Goal: Transaction & Acquisition: Purchase product/service

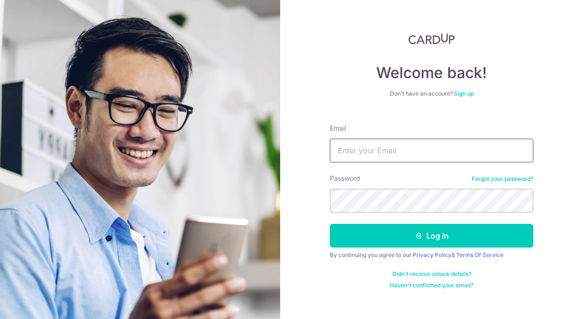
click at [373, 145] on input "Email" at bounding box center [431, 151] width 203 height 24
type input "feifan.lim@gmail.com"
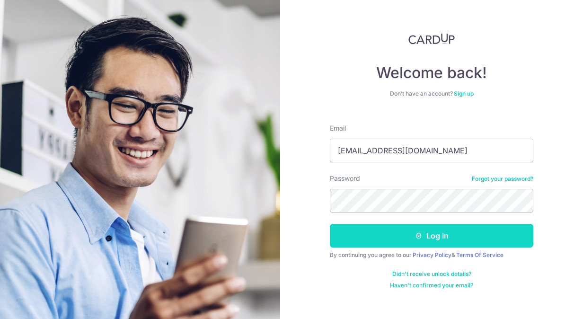
click at [385, 225] on button "Log in" at bounding box center [431, 236] width 203 height 24
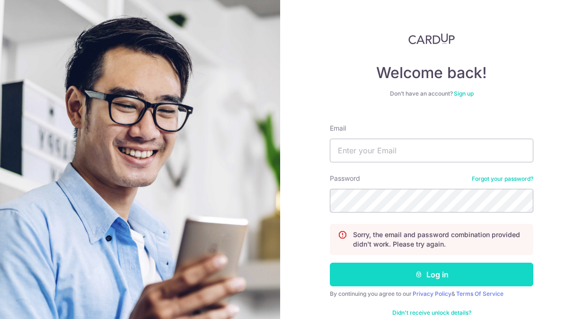
click at [431, 271] on button "Log in" at bounding box center [431, 275] width 203 height 24
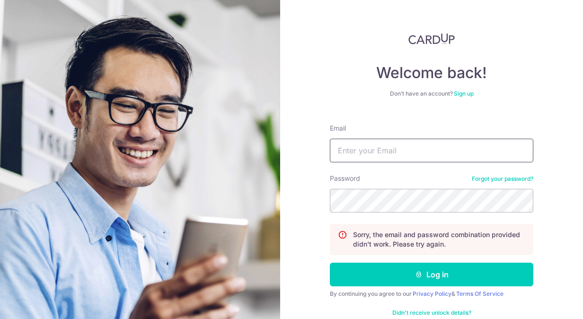
click at [389, 145] on input "Email" at bounding box center [431, 151] width 203 height 24
type input "[EMAIL_ADDRESS][DOMAIN_NAME]"
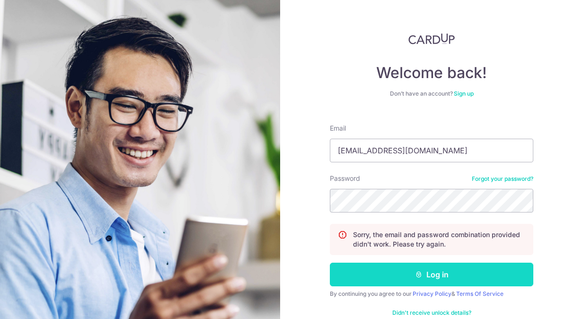
click at [416, 273] on icon "submit" at bounding box center [419, 275] width 8 height 8
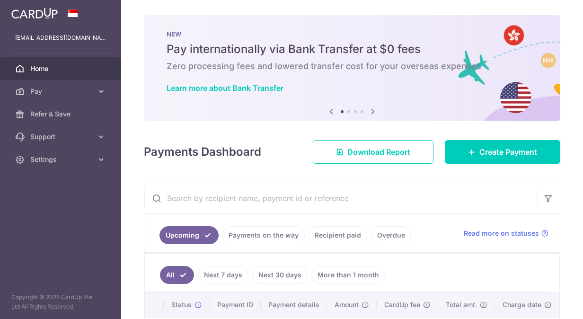
scroll to position [47, 0]
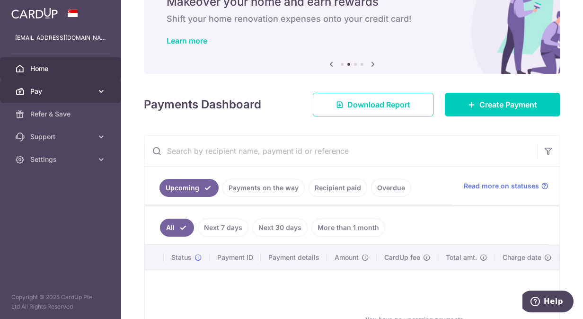
click at [80, 90] on span "Pay" at bounding box center [61, 91] width 62 height 9
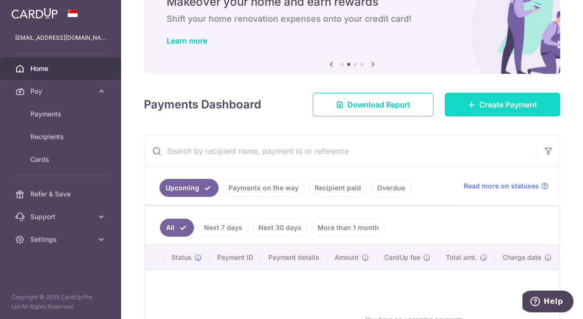
click at [485, 105] on span "Create Payment" at bounding box center [508, 104] width 58 height 11
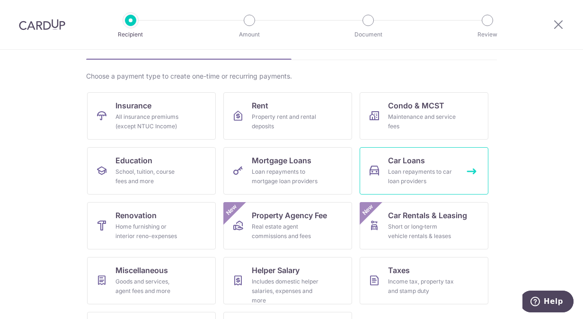
scroll to position [104, 0]
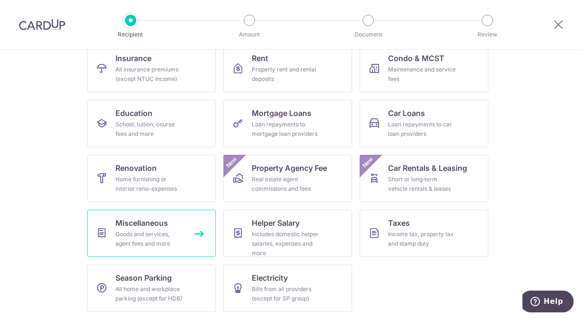
click at [180, 230] on div "Goods and services, agent fees and more" at bounding box center [149, 238] width 68 height 19
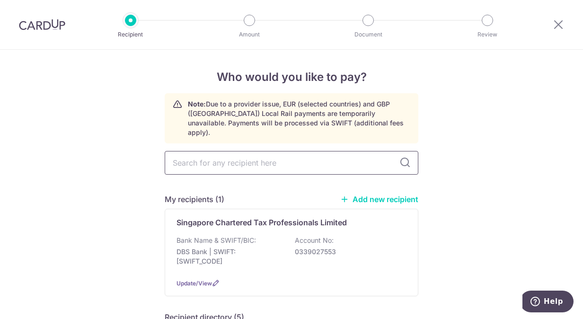
click at [274, 151] on input "text" at bounding box center [292, 163] width 254 height 24
type input "singapore police"
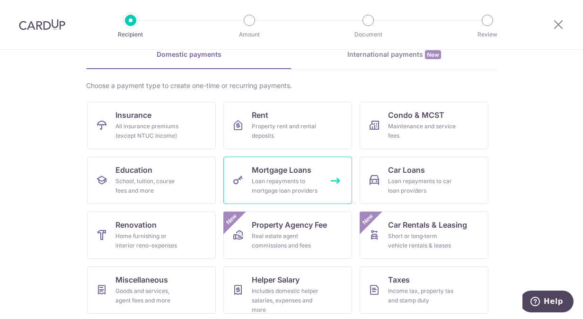
scroll to position [104, 0]
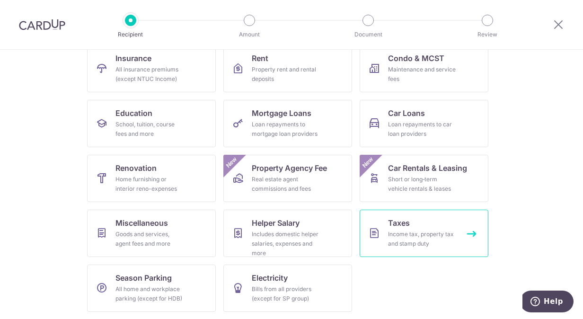
click at [420, 245] on div "Income tax, property tax and stamp duty" at bounding box center [422, 238] width 68 height 19
